Goal: Task Accomplishment & Management: Use online tool/utility

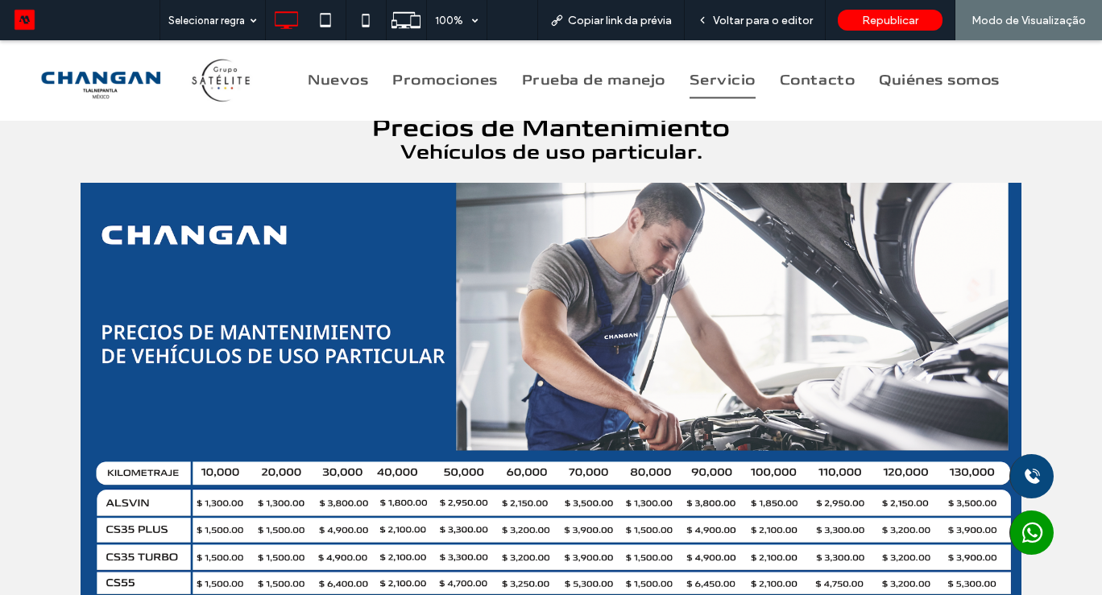
scroll to position [967, 0]
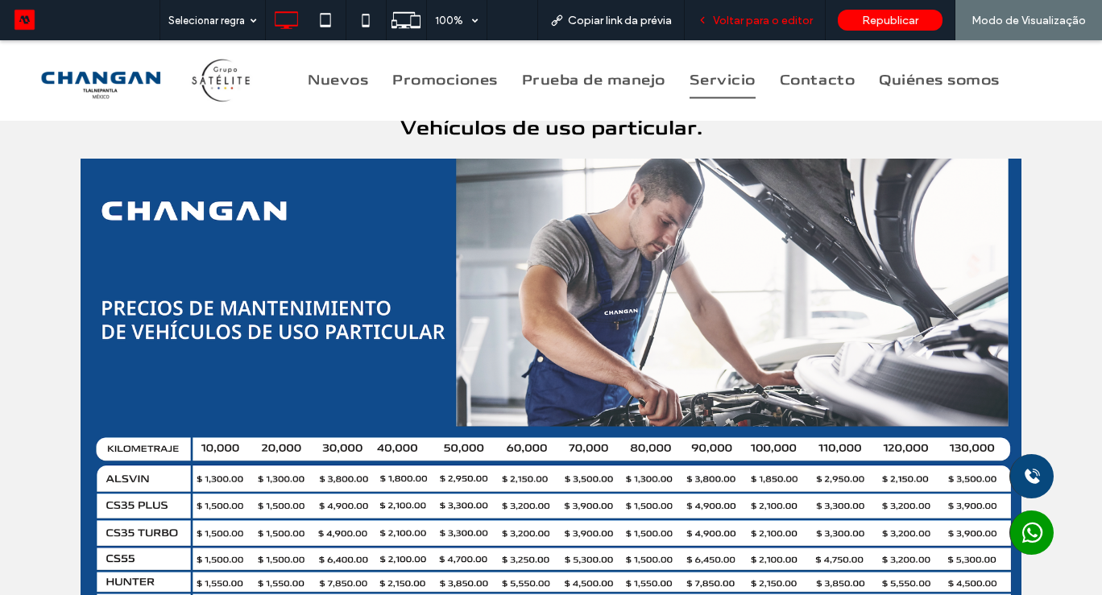
click at [731, 23] on span "Voltar para o editor" at bounding box center [763, 21] width 100 height 14
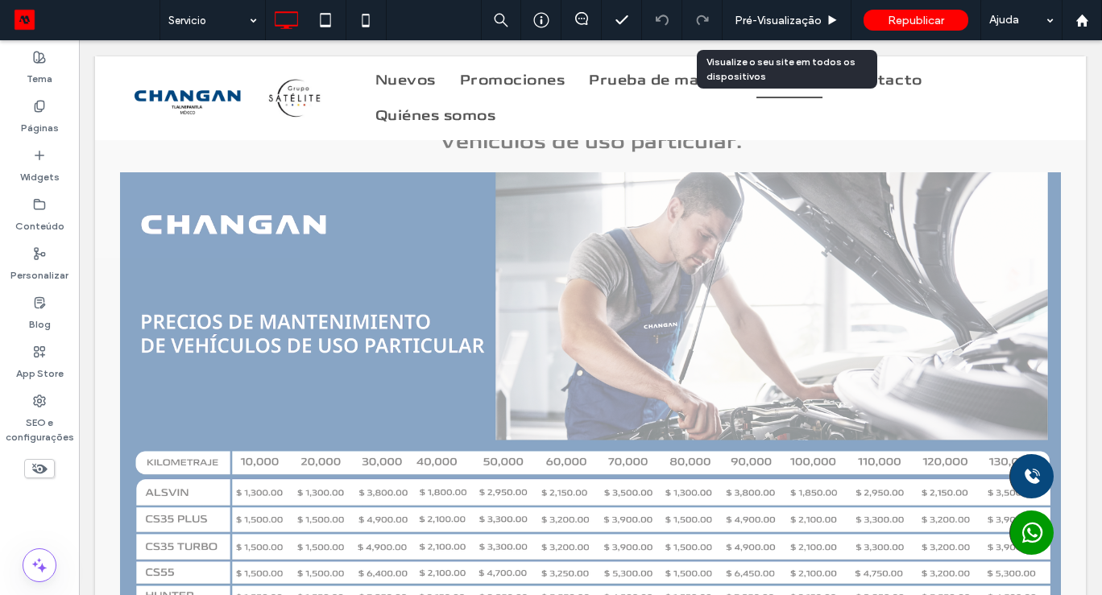
scroll to position [963, 0]
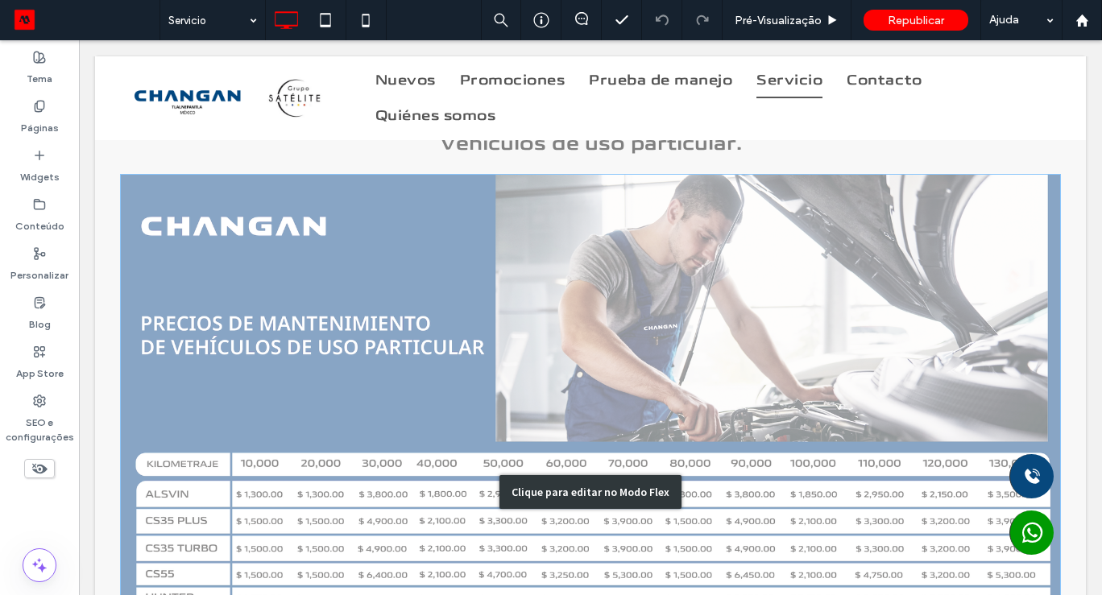
click at [512, 489] on div "Clique para editar no Modo Flex" at bounding box center [590, 492] width 182 height 34
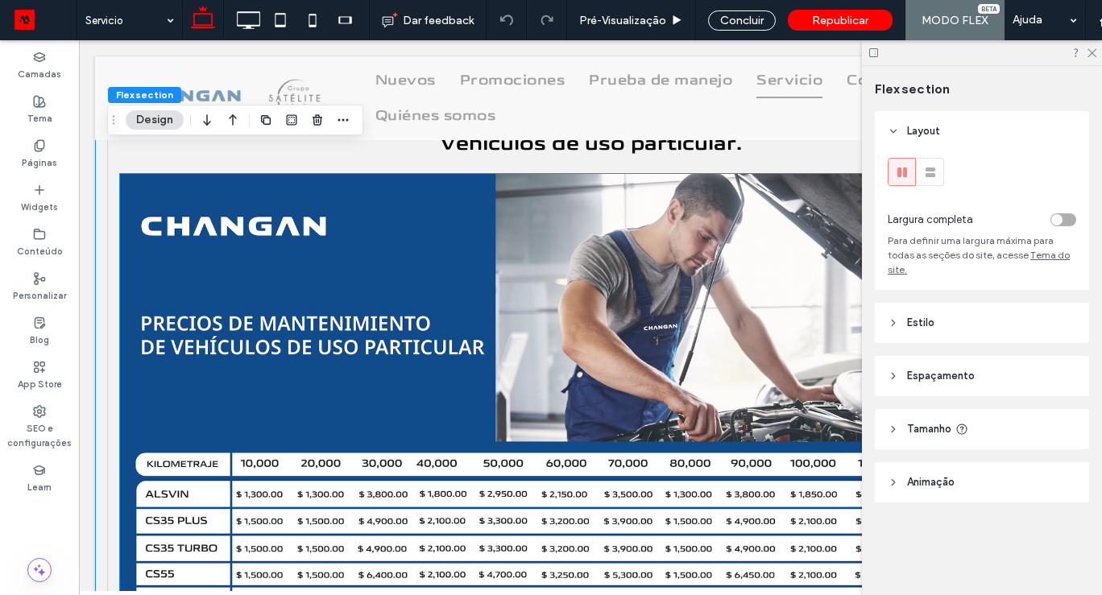
click at [407, 508] on img at bounding box center [590, 499] width 941 height 651
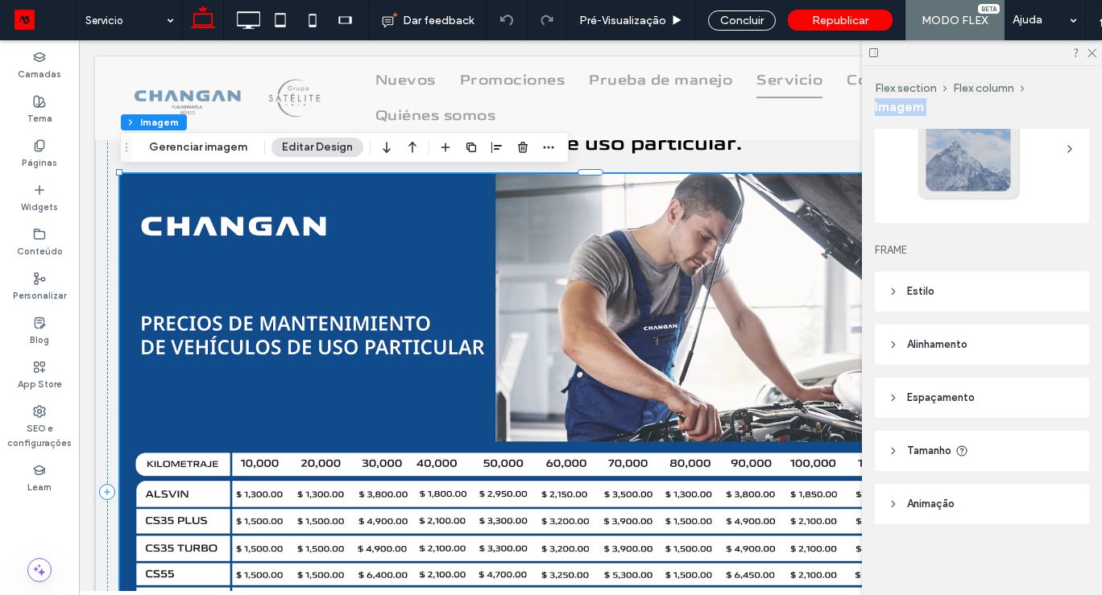
scroll to position [0, 0]
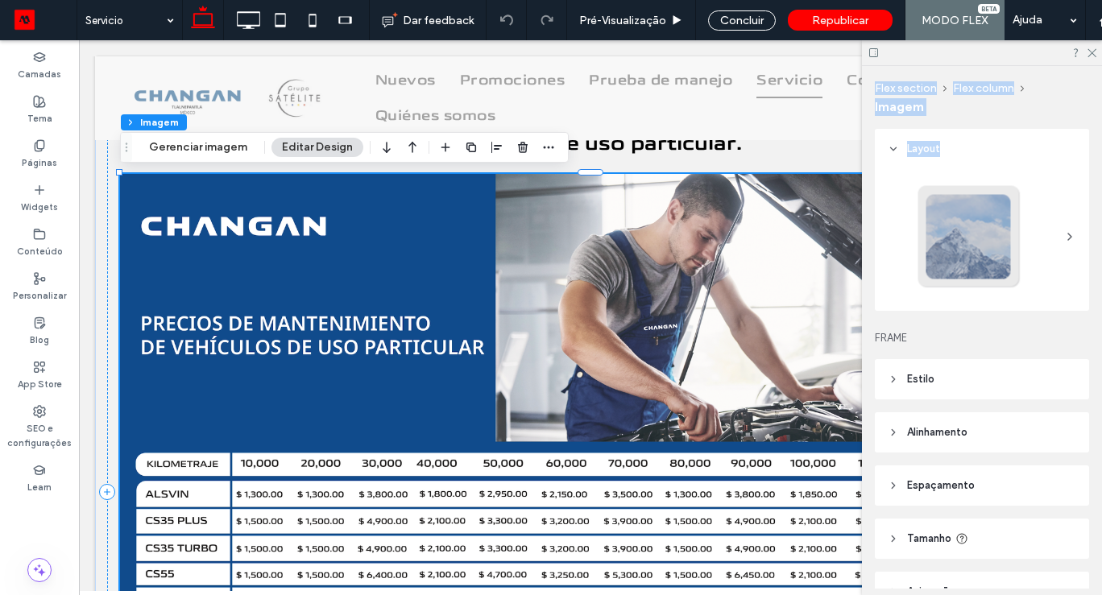
drag, startPoint x: 1091, startPoint y: 185, endPoint x: 1084, endPoint y: 52, distance: 133.9
click at [1085, 52] on div "Flex section Flex column Imagem Layout FRAME Estilo Cobrir Imagem completa Sem …" at bounding box center [982, 317] width 240 height 555
click at [1095, 245] on div "Layout FRAME Estilo Cobrir Imagem completa Sem repetição Personalizar Não otimi…" at bounding box center [987, 359] width 225 height 460
click at [549, 437] on img at bounding box center [590, 499] width 941 height 651
click at [231, 159] on div "Flex section Flex column Imagem Gerenciar imagem Editar Design" at bounding box center [344, 147] width 449 height 31
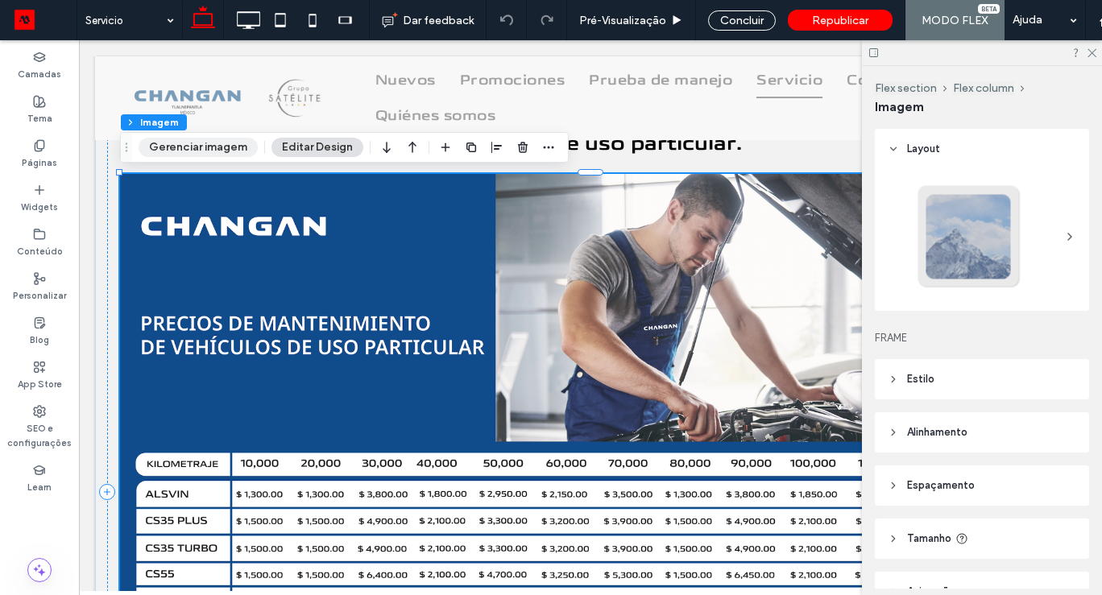
click at [227, 146] on button "Gerenciar imagem" at bounding box center [198, 147] width 119 height 19
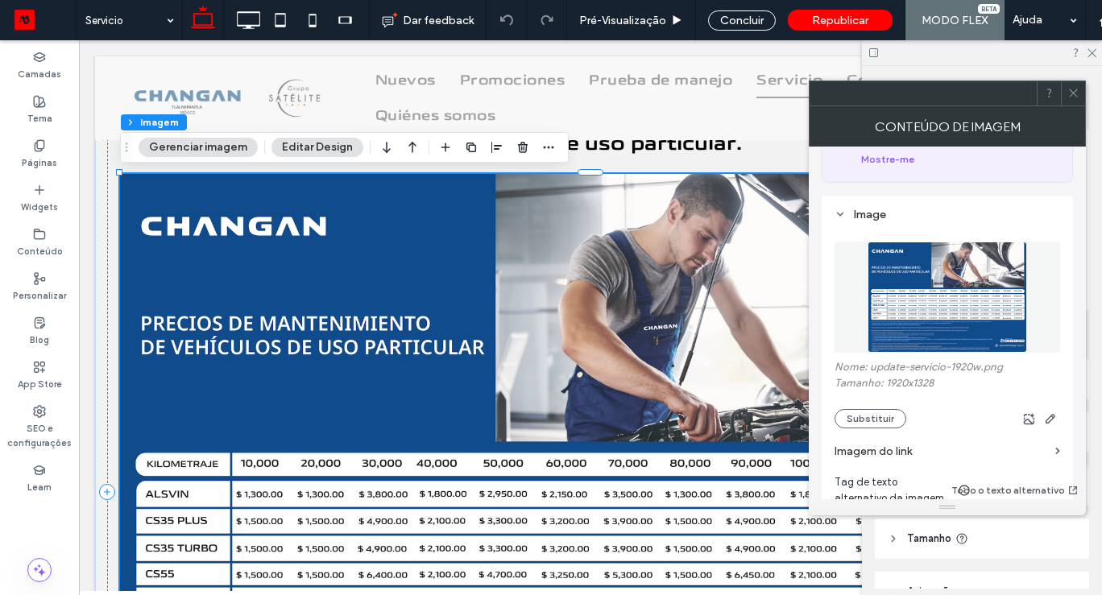
scroll to position [136, 0]
drag, startPoint x: 942, startPoint y: 367, endPoint x: 886, endPoint y: 366, distance: 55.6
click at [886, 377] on label "Tamanho: 1920x1328" at bounding box center [948, 385] width 226 height 16
copy label "1920x1328"
